Goal: Information Seeking & Learning: Learn about a topic

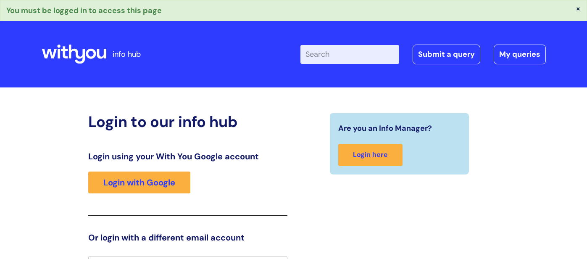
scroll to position [15, 0]
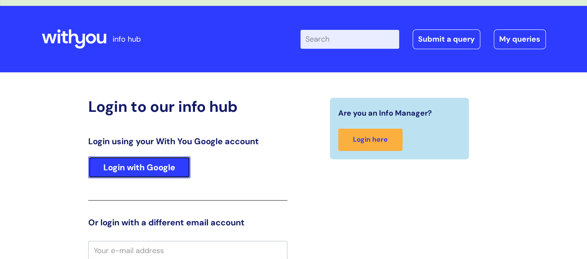
click at [149, 163] on link "Login with Google" at bounding box center [139, 167] width 102 height 22
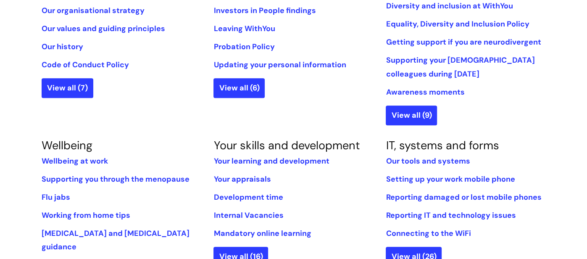
scroll to position [246, 0]
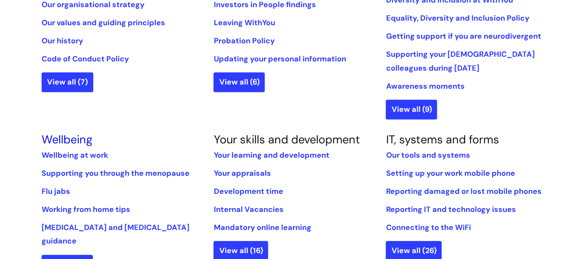
click at [49, 137] on link "Wellbeing" at bounding box center [67, 139] width 51 height 15
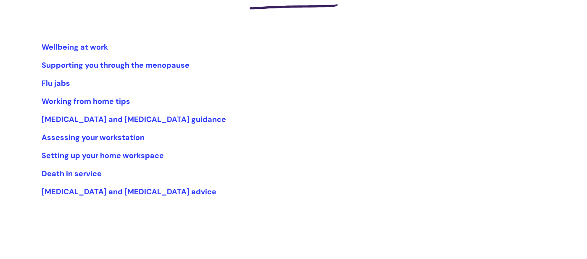
scroll to position [135, 0]
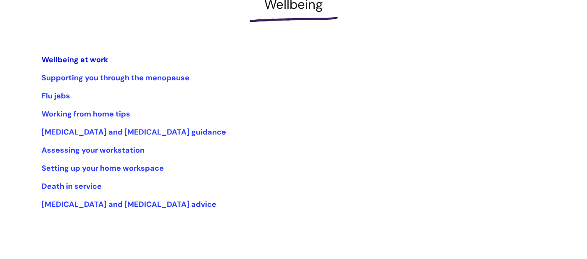
click at [103, 62] on link "Wellbeing at work" at bounding box center [75, 60] width 66 height 10
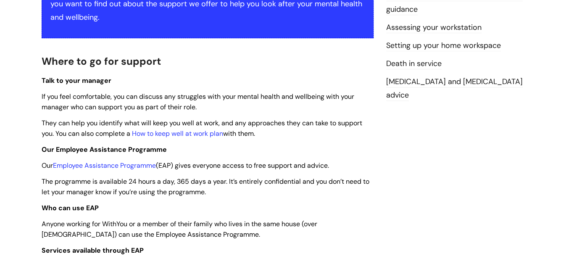
scroll to position [198, 0]
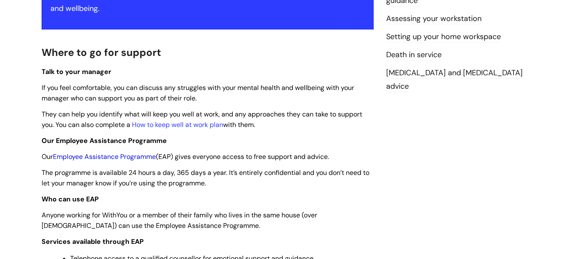
click at [126, 155] on link "Employee Assistance Programme" at bounding box center [104, 156] width 103 height 9
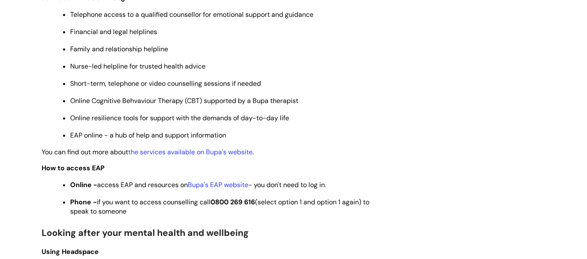
scroll to position [456, 0]
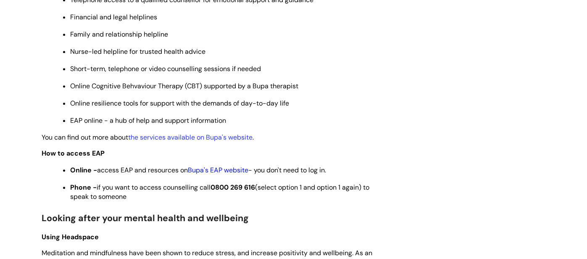
click at [217, 171] on link "Bupa's EAP website" at bounding box center [218, 170] width 60 height 9
